Goal: Information Seeking & Learning: Learn about a topic

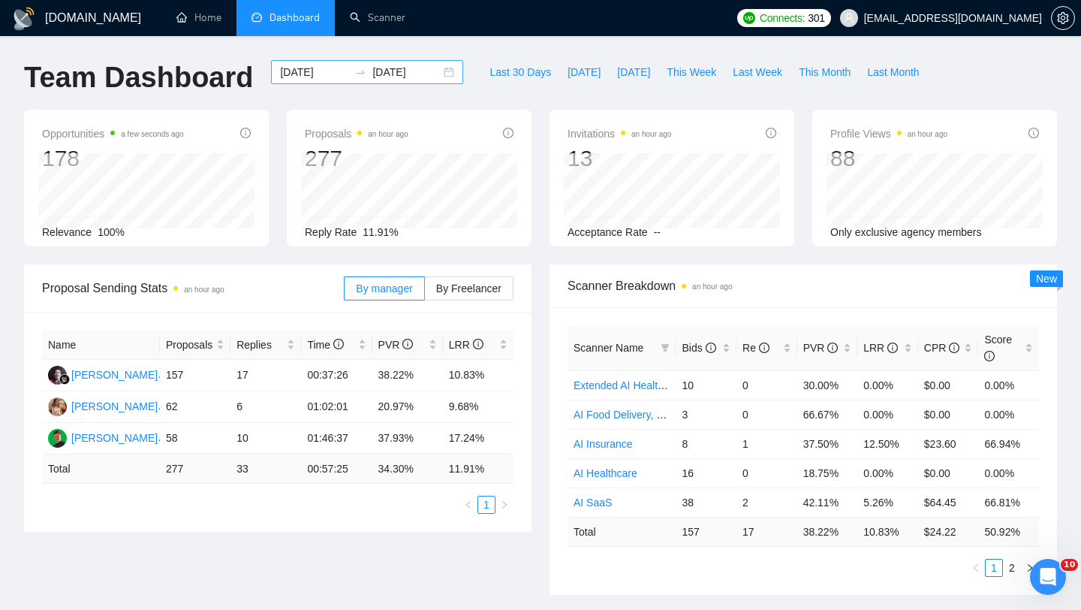
click at [437, 79] on div "[DATE] [DATE]" at bounding box center [367, 72] width 192 height 24
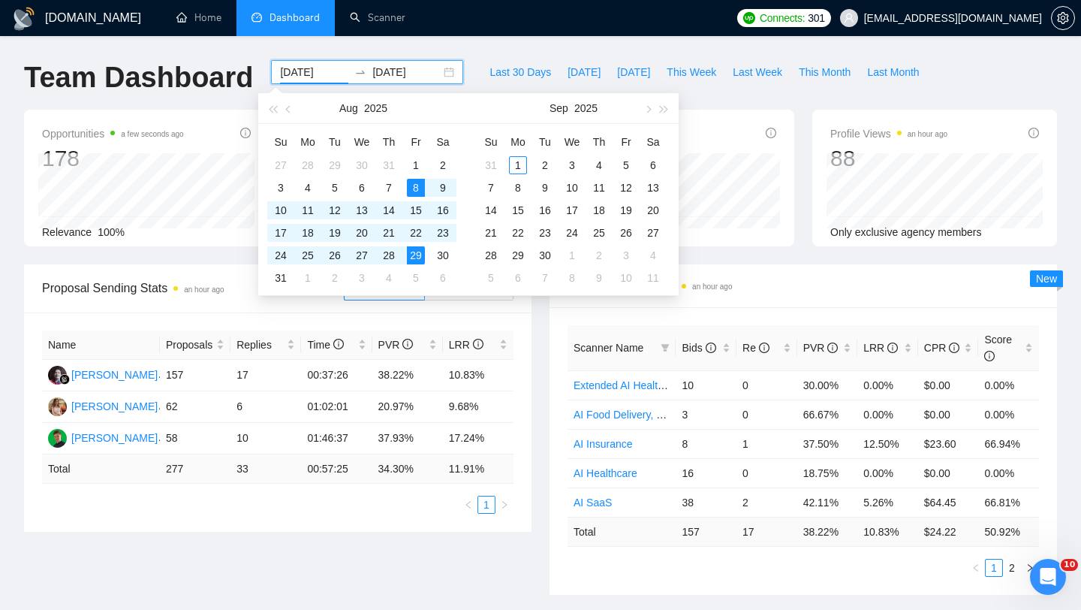
click at [437, 74] on div "[DATE] [DATE]" at bounding box center [367, 72] width 192 height 24
type input "[DATE]"
click at [285, 274] on div "31" at bounding box center [281, 278] width 18 height 18
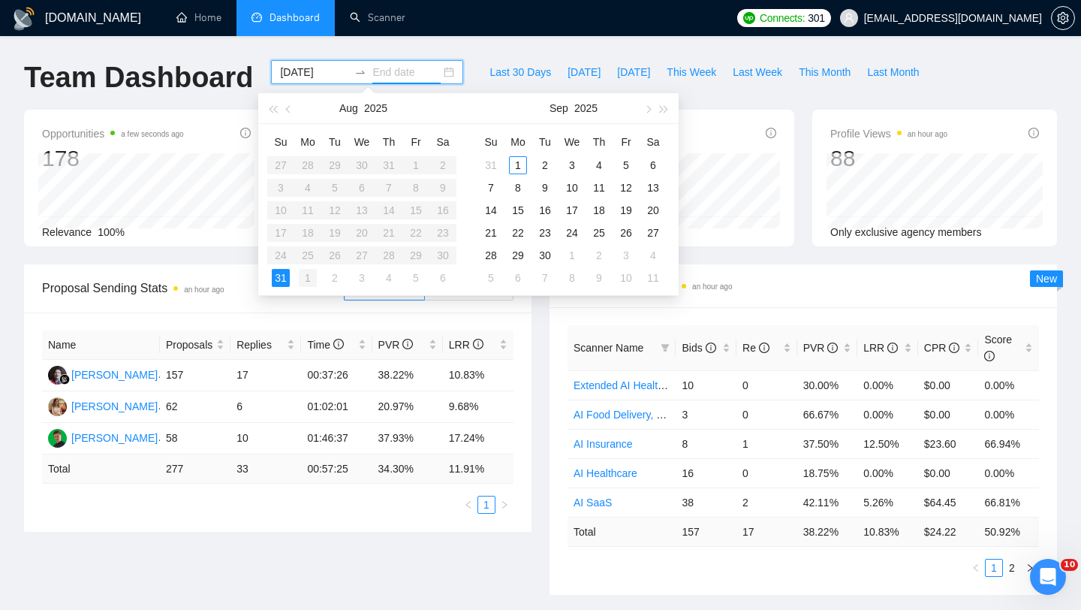
type input "[DATE]"
click at [519, 167] on div "1" at bounding box center [518, 165] width 18 height 18
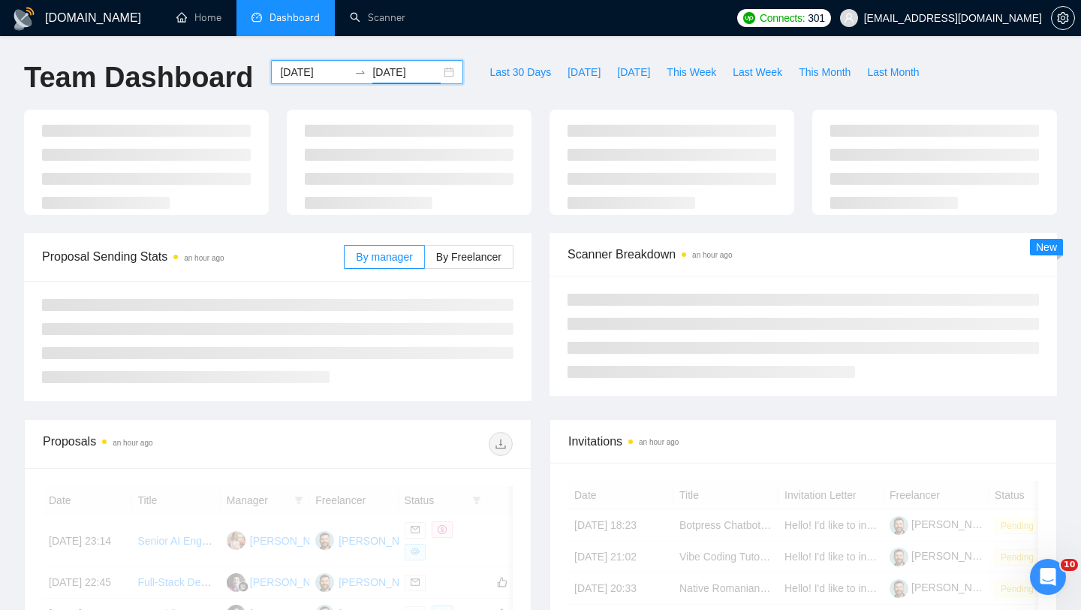
click at [443, 71] on div "[DATE] [DATE]" at bounding box center [367, 72] width 192 height 24
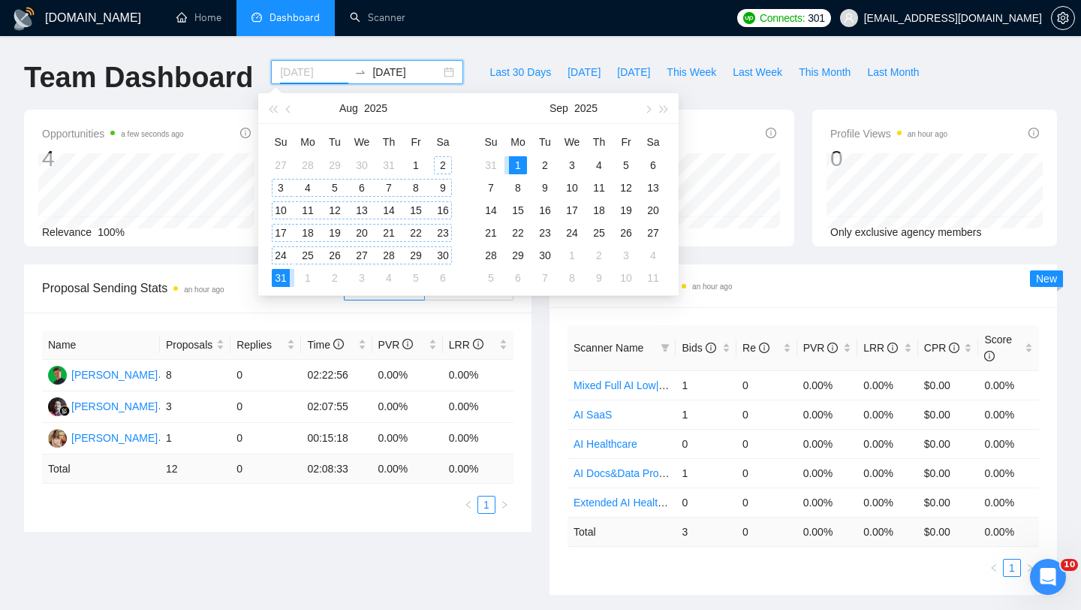
click at [446, 169] on div "2" at bounding box center [443, 165] width 18 height 18
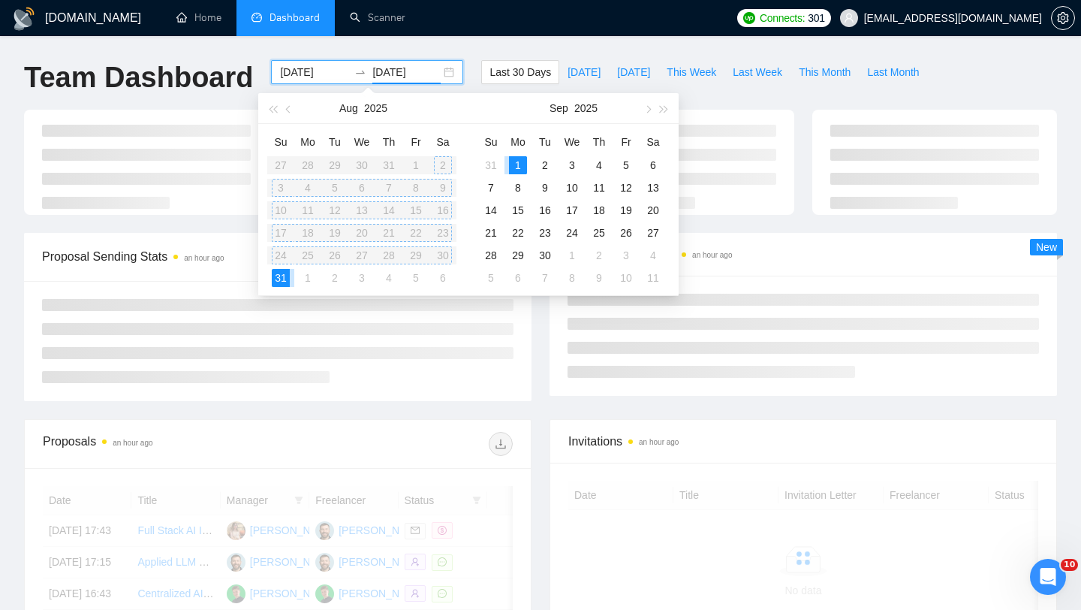
type input "[DATE]"
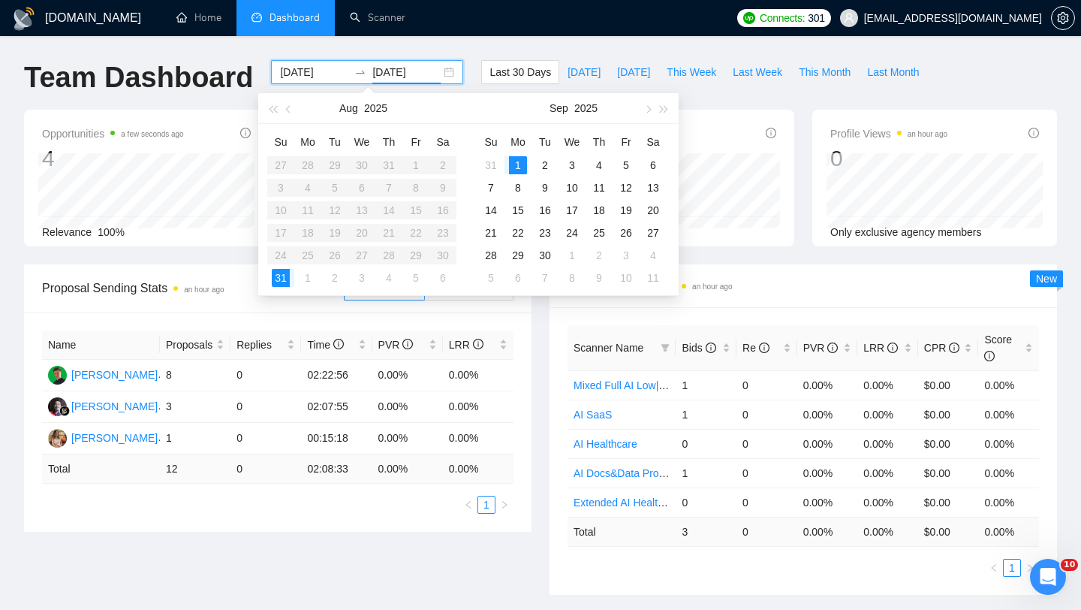
type input "[DATE]"
click at [520, 163] on div "1" at bounding box center [518, 165] width 18 height 18
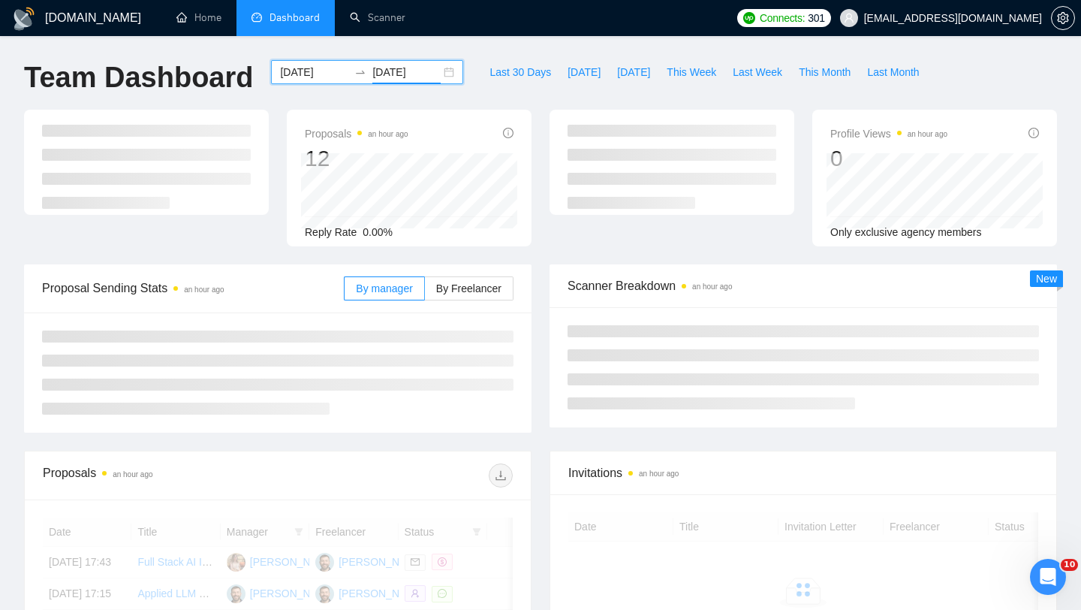
click at [438, 75] on div "[DATE] [DATE]" at bounding box center [367, 72] width 192 height 24
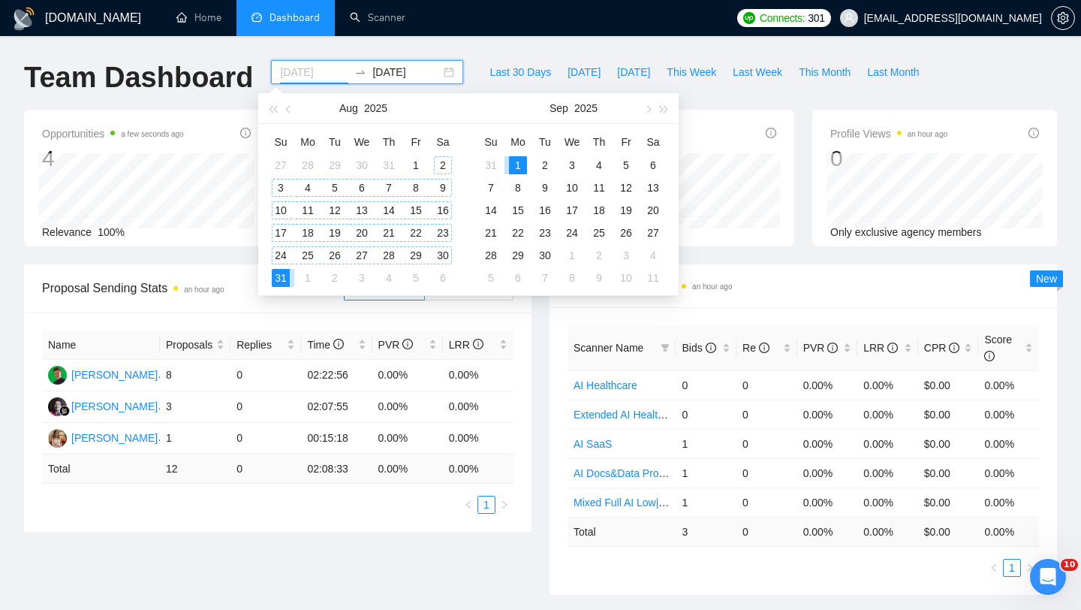
click at [439, 167] on div "2" at bounding box center [443, 165] width 18 height 18
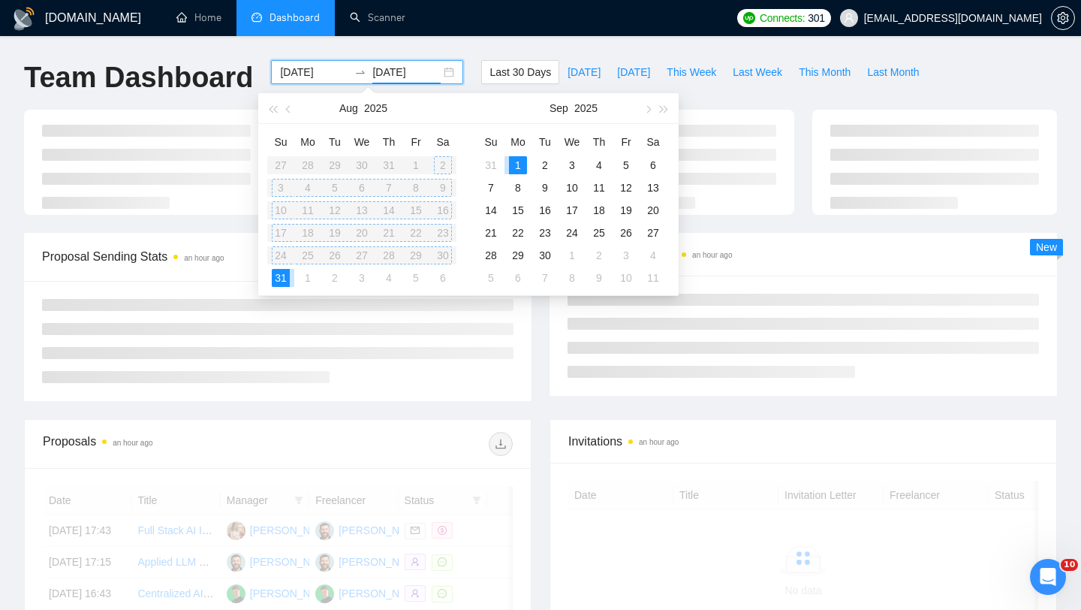
type input "[DATE]"
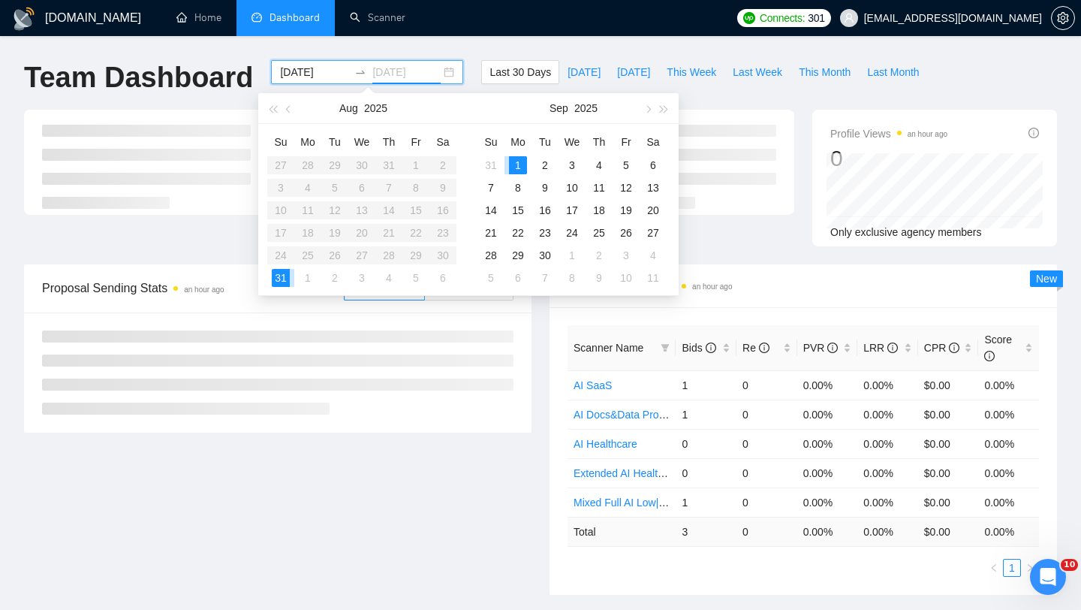
click at [519, 165] on div "1" at bounding box center [518, 165] width 18 height 18
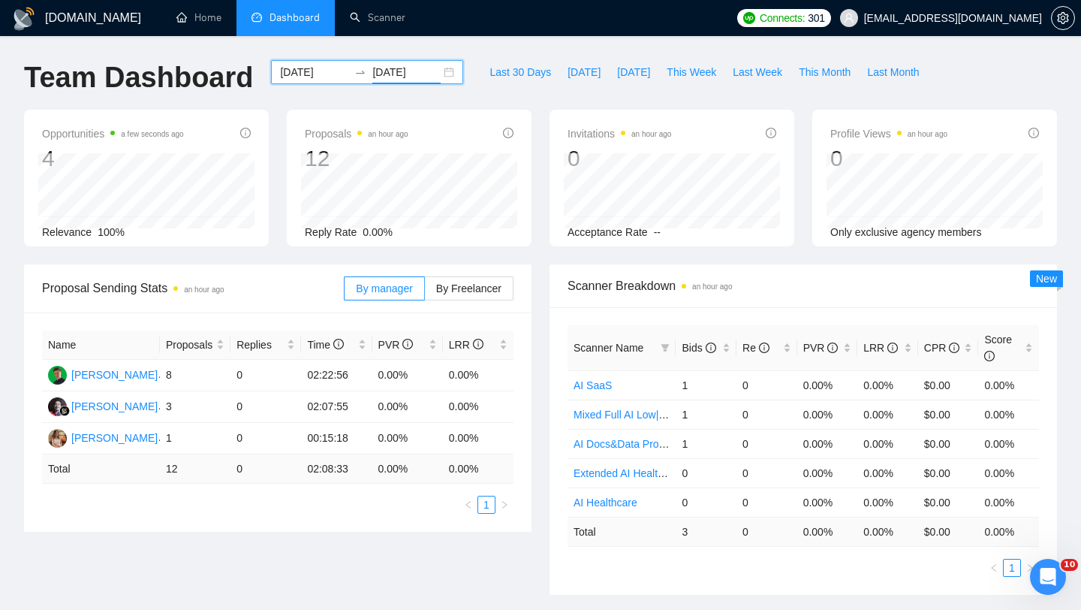
click at [442, 76] on div "[DATE] [DATE]" at bounding box center [367, 72] width 192 height 24
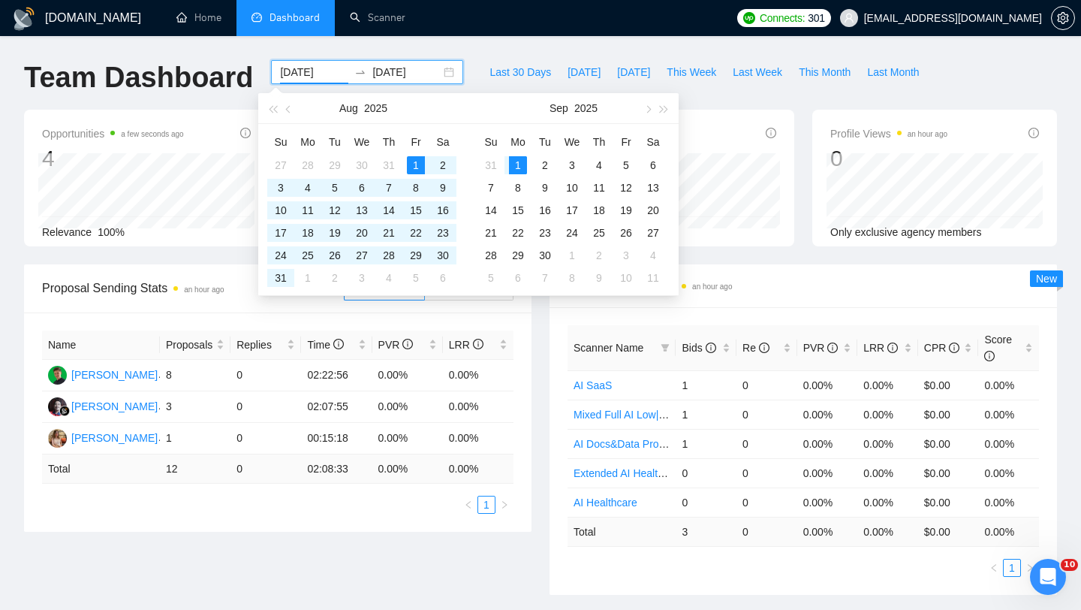
type input "[DATE]"
click at [472, 78] on div "Last 30 Days [DATE] [DATE] This Week Last Week This Month Last Month" at bounding box center [704, 85] width 464 height 50
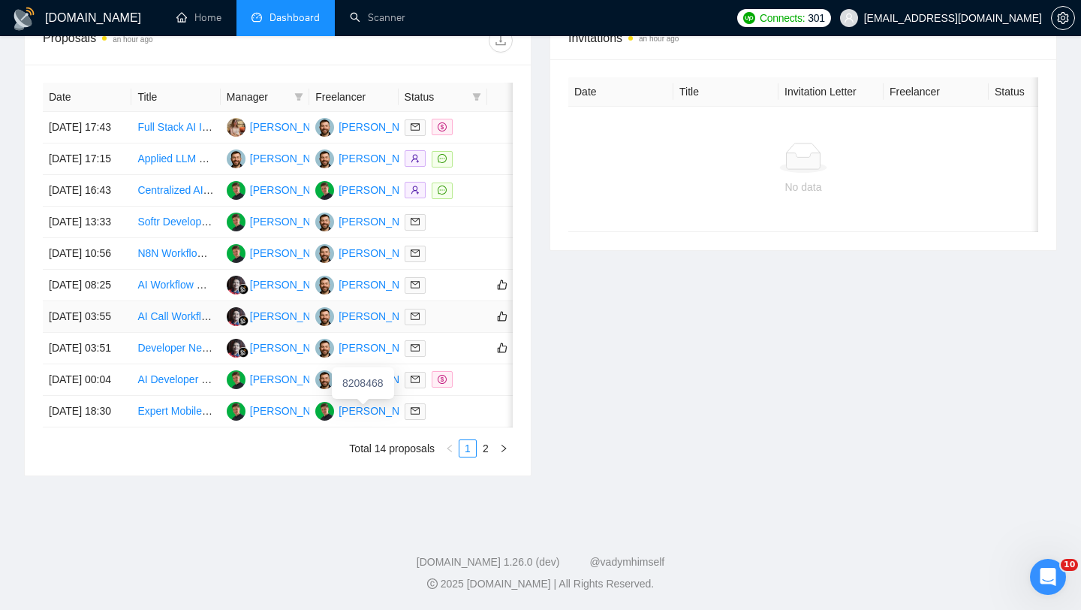
scroll to position [682, 0]
click at [128, 207] on td "[DATE] 13:33" at bounding box center [87, 223] width 89 height 32
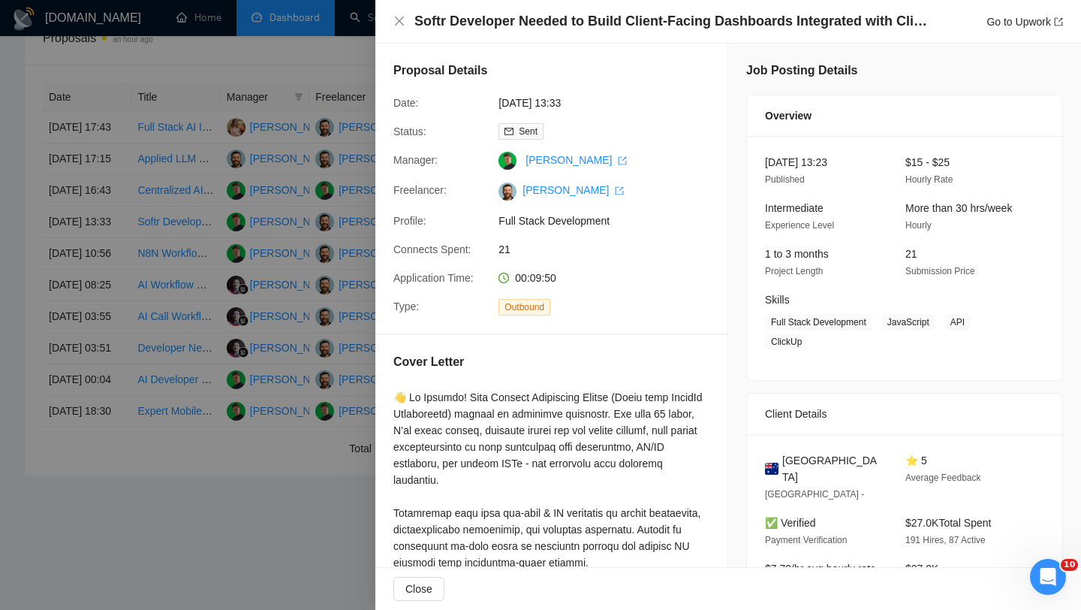
click at [647, 25] on h4 "Softr Developer Needed to Build Client-Facing Dashboards Integrated with ClickUp" at bounding box center [674, 21] width 518 height 19
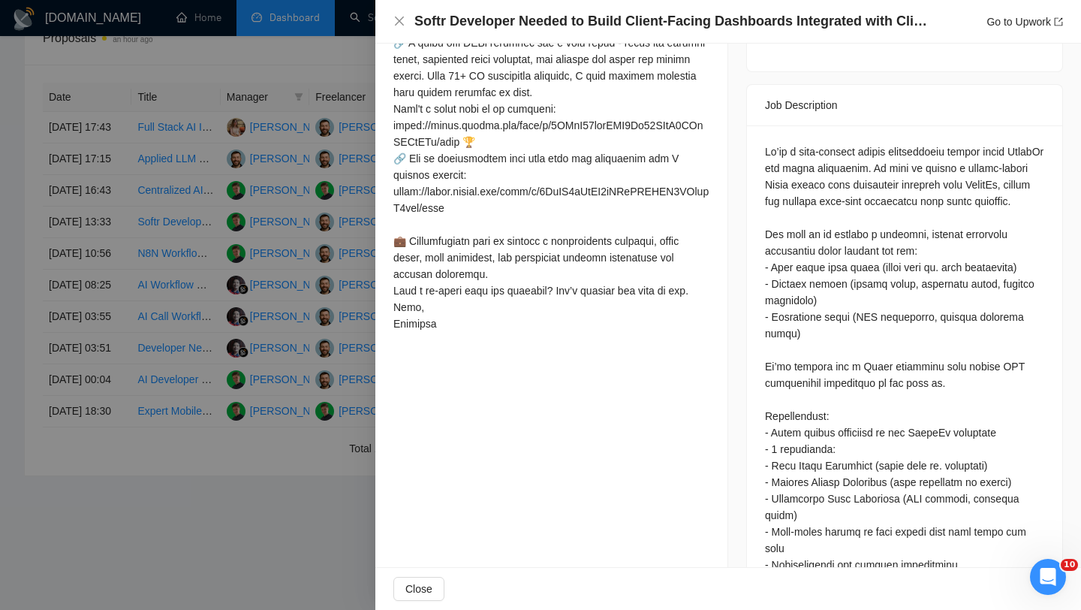
scroll to position [581, 0]
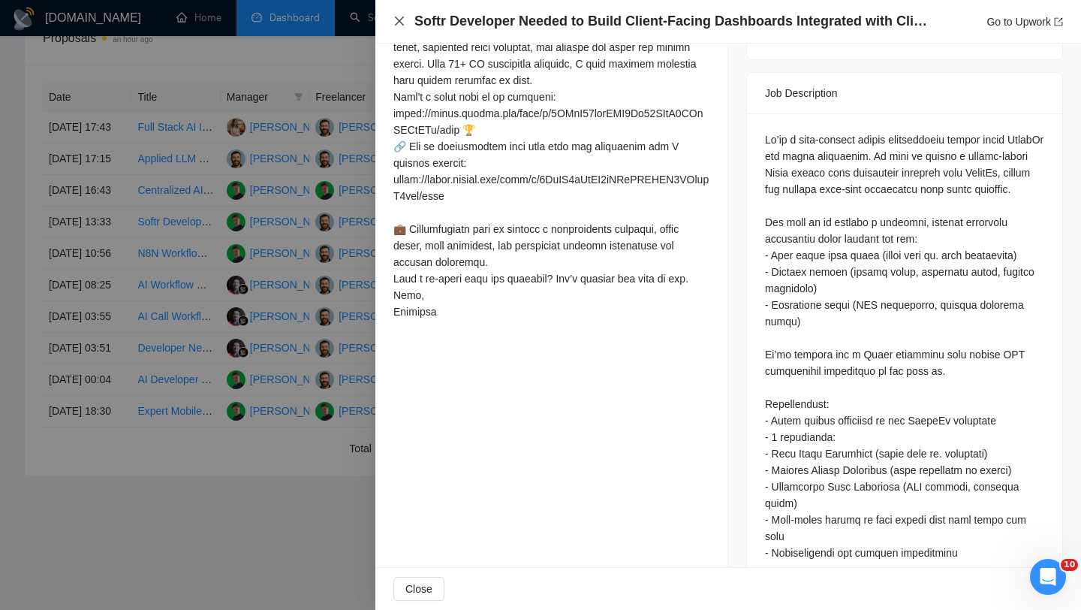
click at [400, 23] on icon "close" at bounding box center [399, 21] width 9 height 9
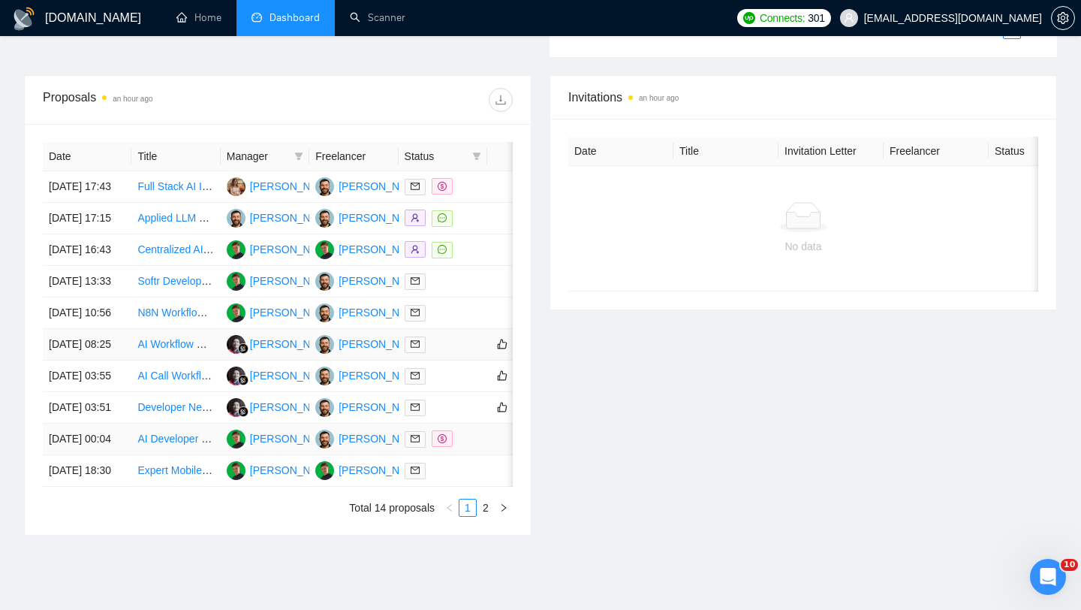
scroll to position [534, 0]
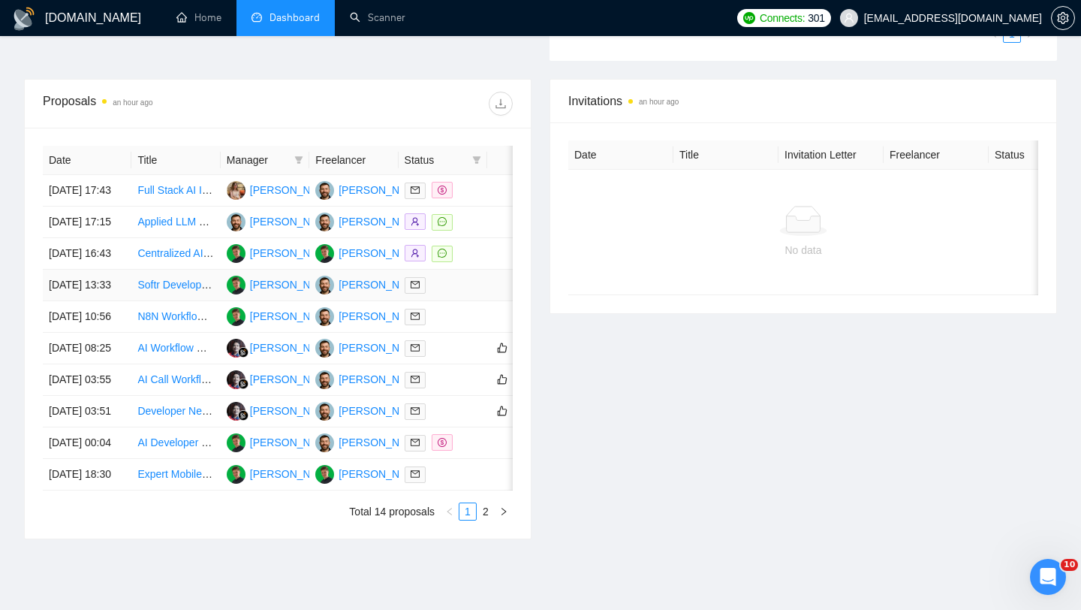
click at [113, 301] on td "[DATE] 13:33" at bounding box center [87, 286] width 89 height 32
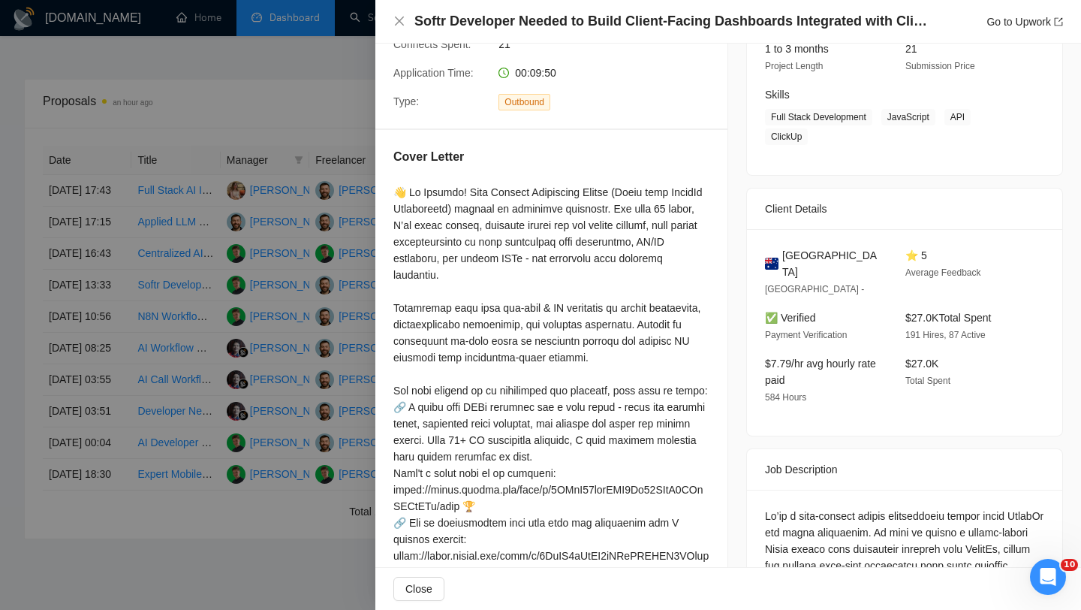
scroll to position [0, 0]
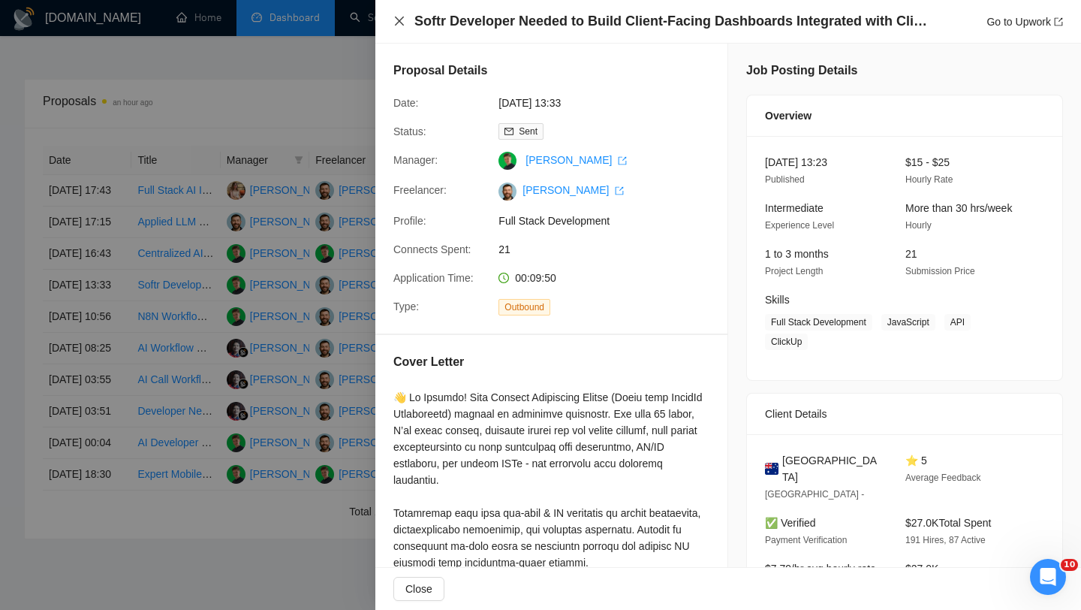
click at [399, 23] on icon "close" at bounding box center [399, 21] width 12 height 12
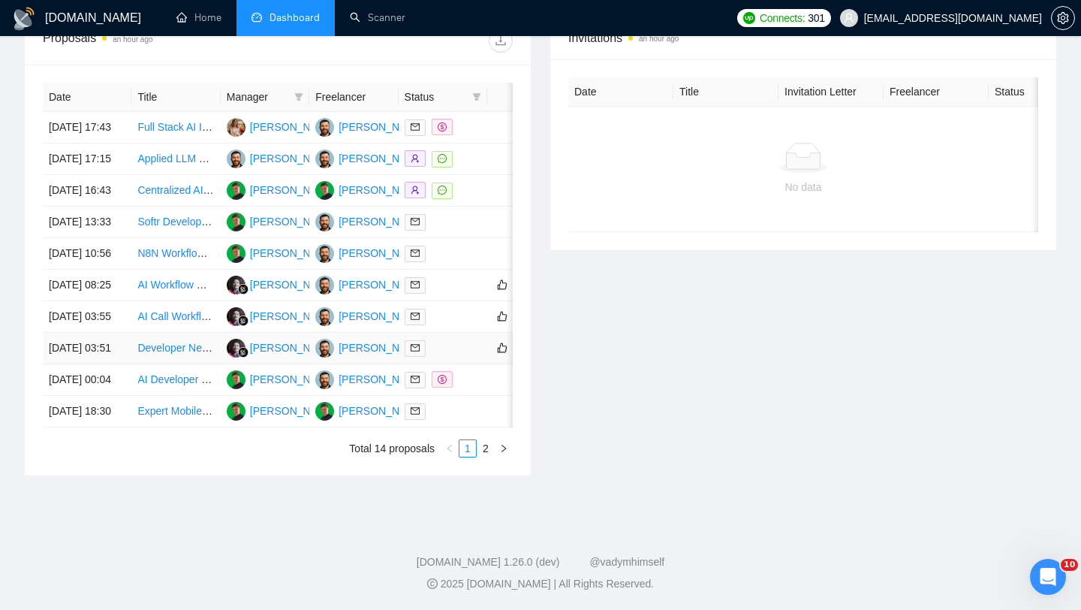
scroll to position [660, 0]
click at [481, 457] on link "2" at bounding box center [486, 448] width 17 height 17
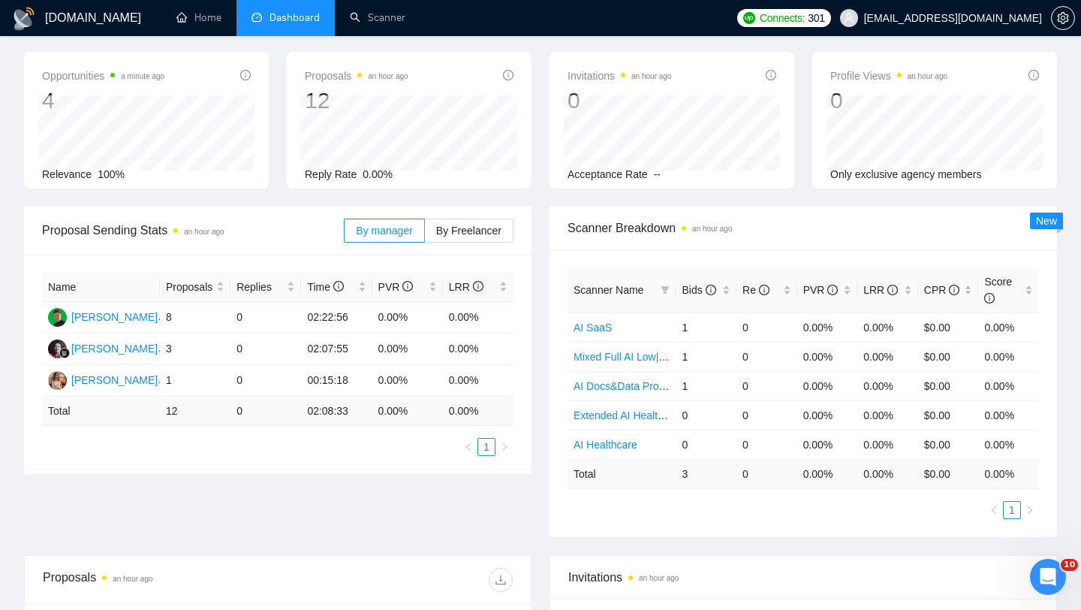
scroll to position [5, 0]
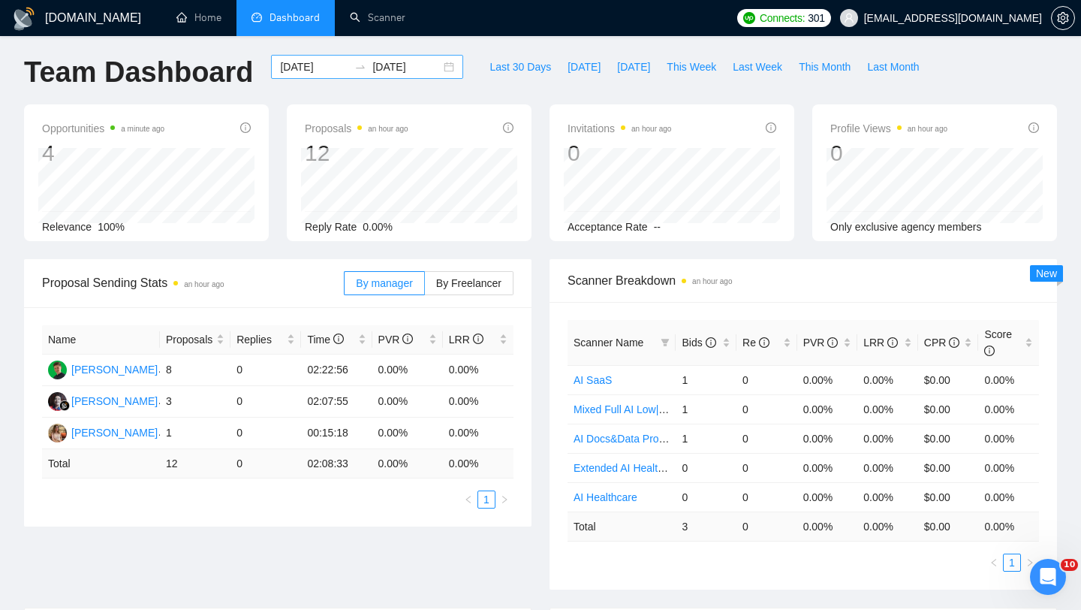
click at [442, 68] on div "[DATE] [DATE]" at bounding box center [367, 67] width 192 height 24
click at [457, 47] on div "[DOMAIN_NAME] Home Dashboard Scanner Connects: 301 [EMAIL_ADDRESS][DOMAIN_NAME]…" at bounding box center [540, 504] width 1081 height 1018
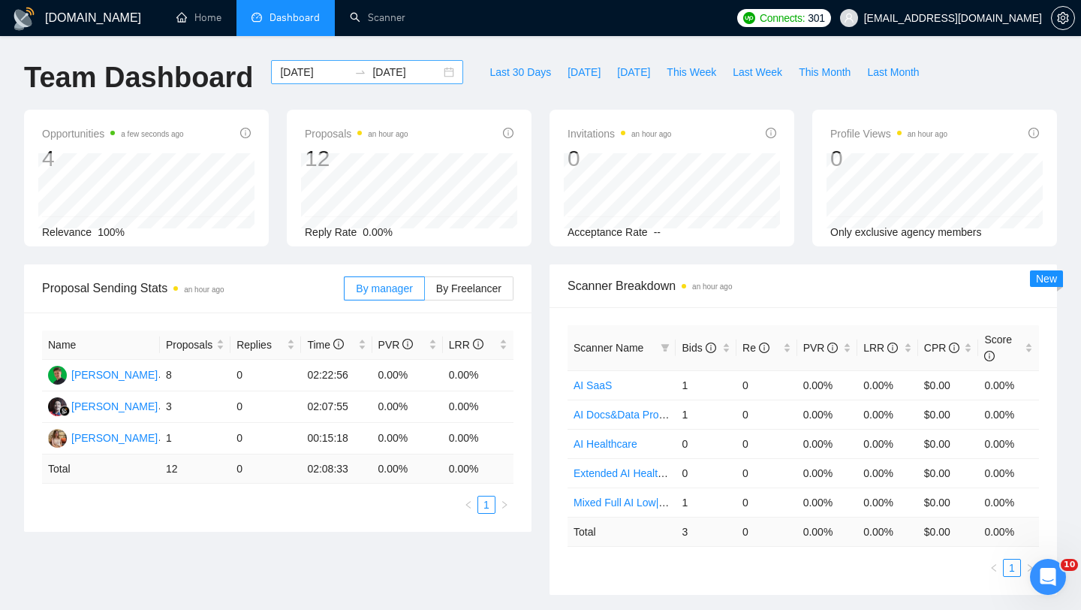
click at [437, 73] on div "[DATE] [DATE]" at bounding box center [367, 72] width 192 height 24
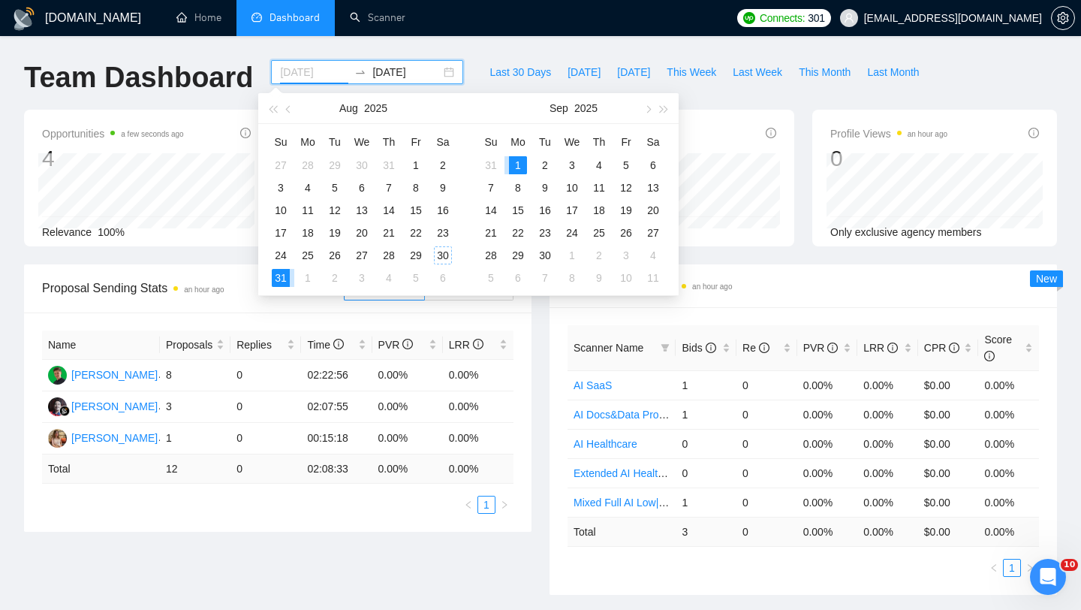
type input "[DATE]"
click at [472, 62] on div "Last 30 Days [DATE] [DATE] This Week Last Week This Month Last Month" at bounding box center [704, 85] width 464 height 50
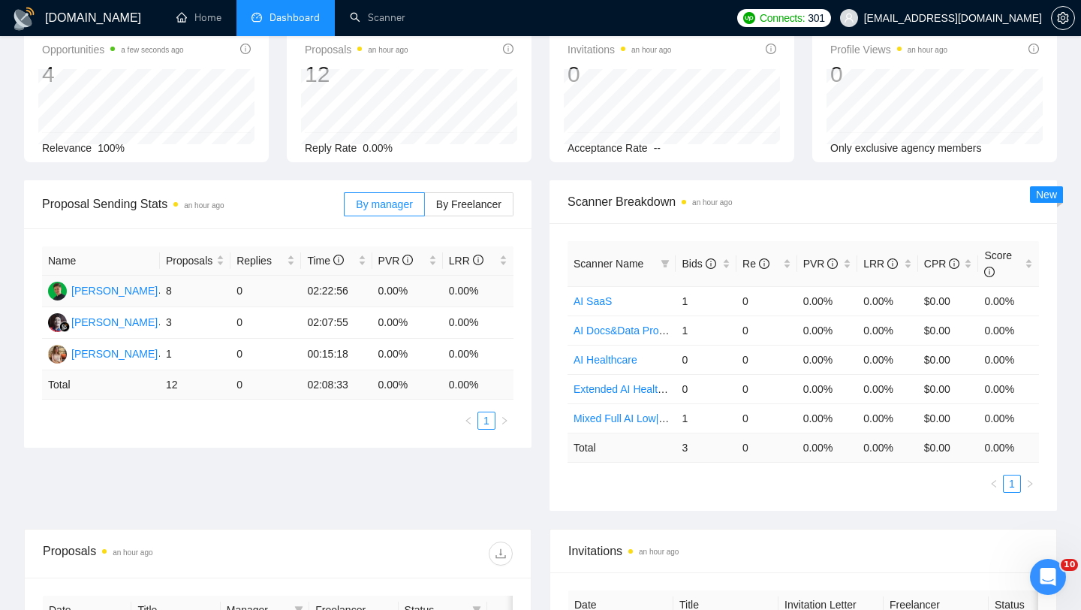
scroll to position [82, 0]
